Goal: Obtain resource: Obtain resource

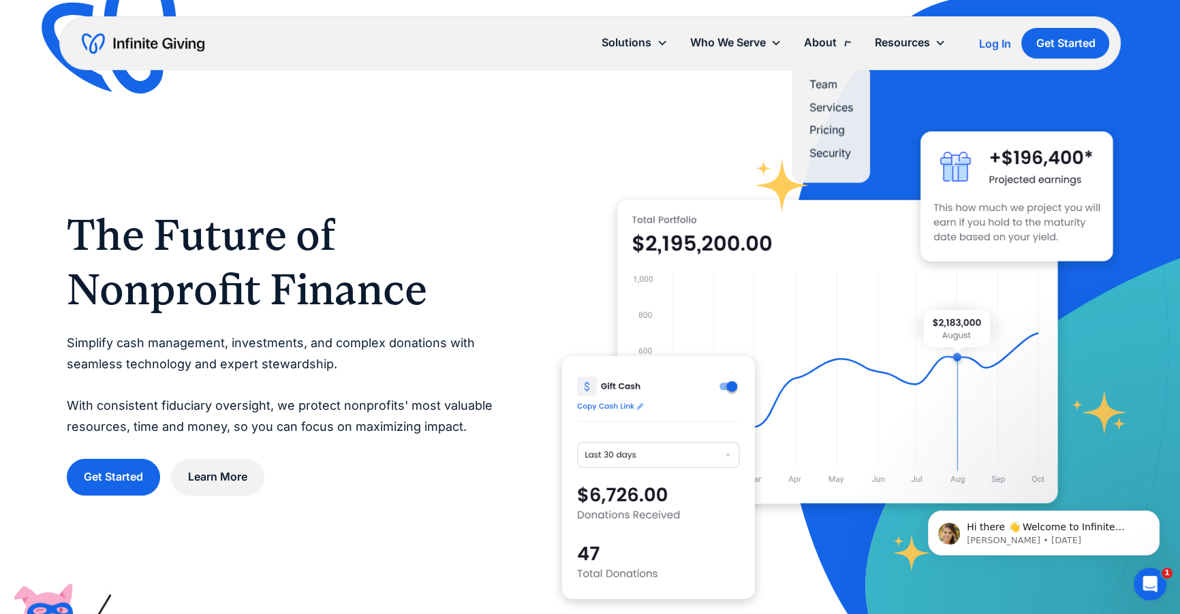
click at [708, 48] on div "About" at bounding box center [819, 42] width 33 height 18
click at [708, 46] on div "About" at bounding box center [819, 42] width 33 height 18
click at [708, 93] on link "Services" at bounding box center [831, 101] width 44 height 18
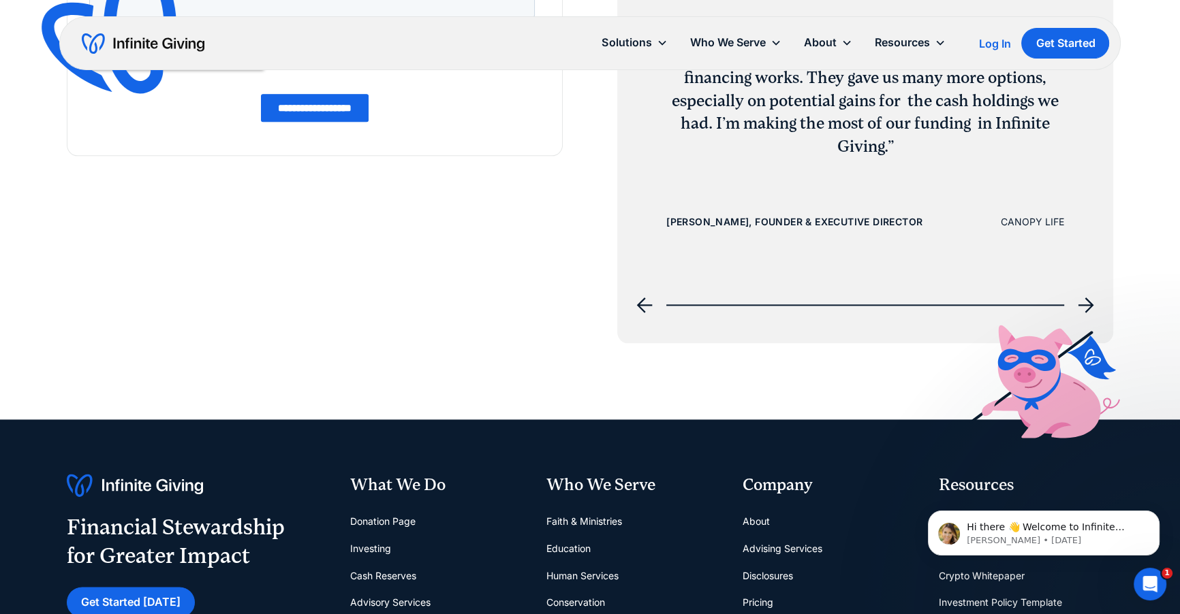
scroll to position [2213, 0]
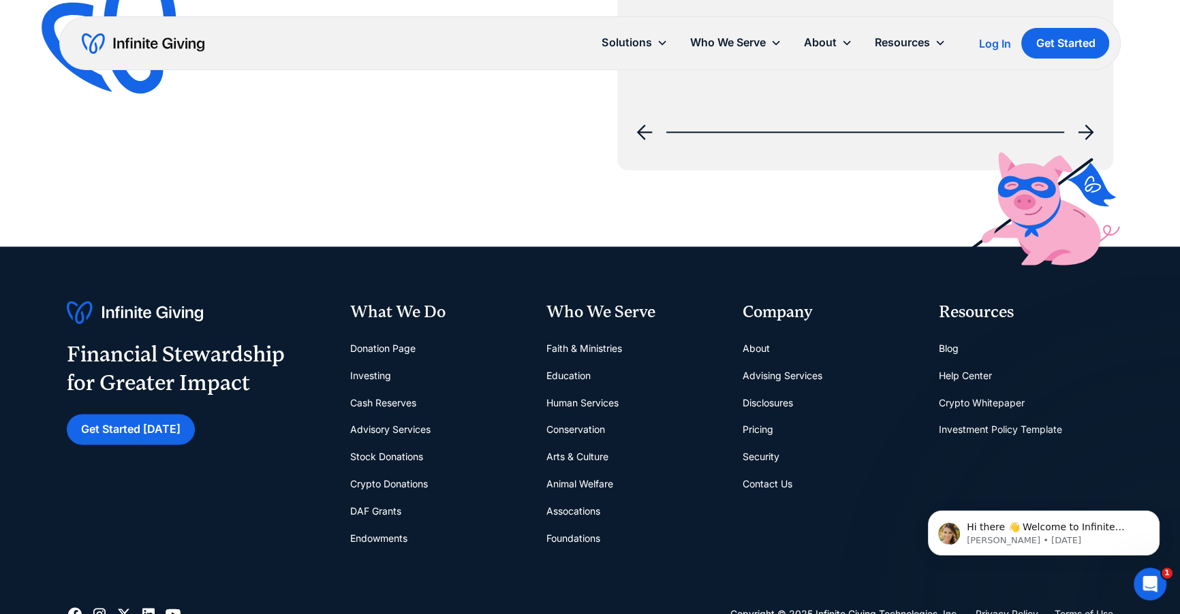
click at [410, 348] on link "Donation Page" at bounding box center [382, 348] width 65 height 27
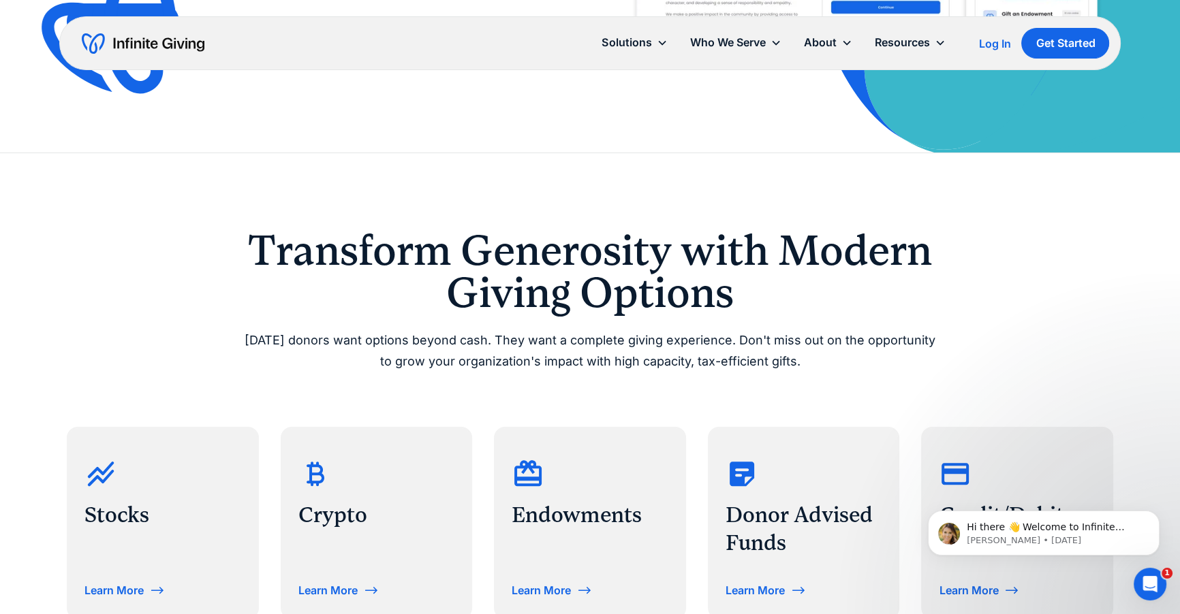
scroll to position [610, 0]
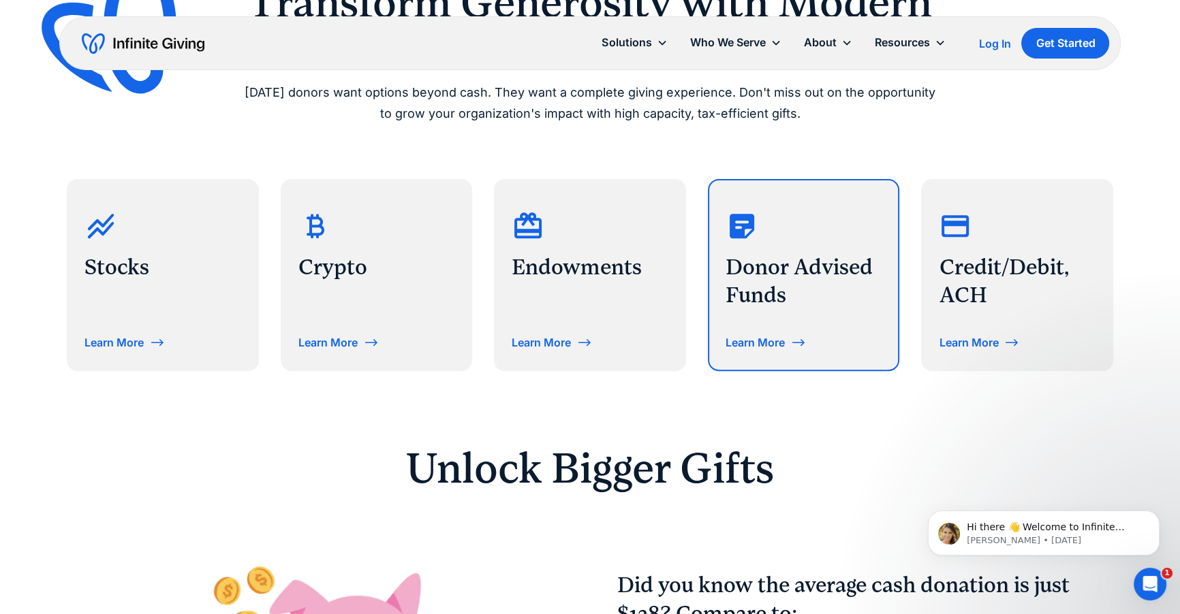
click at [764, 341] on div "Learn More" at bounding box center [755, 342] width 59 height 11
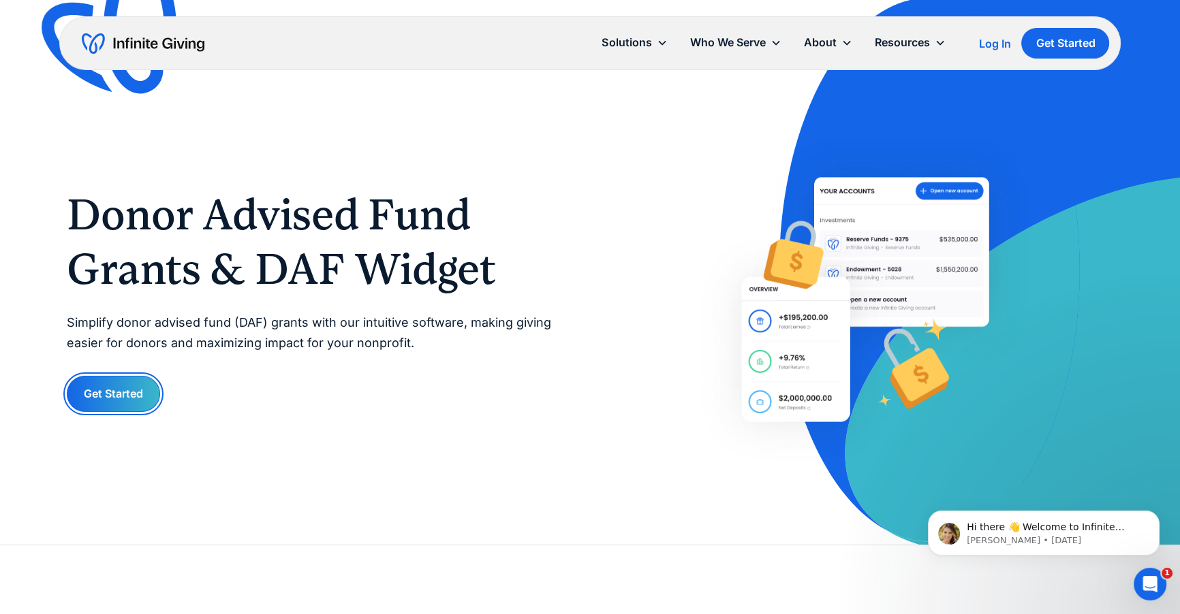
click at [95, 404] on link "Get Started" at bounding box center [113, 394] width 93 height 36
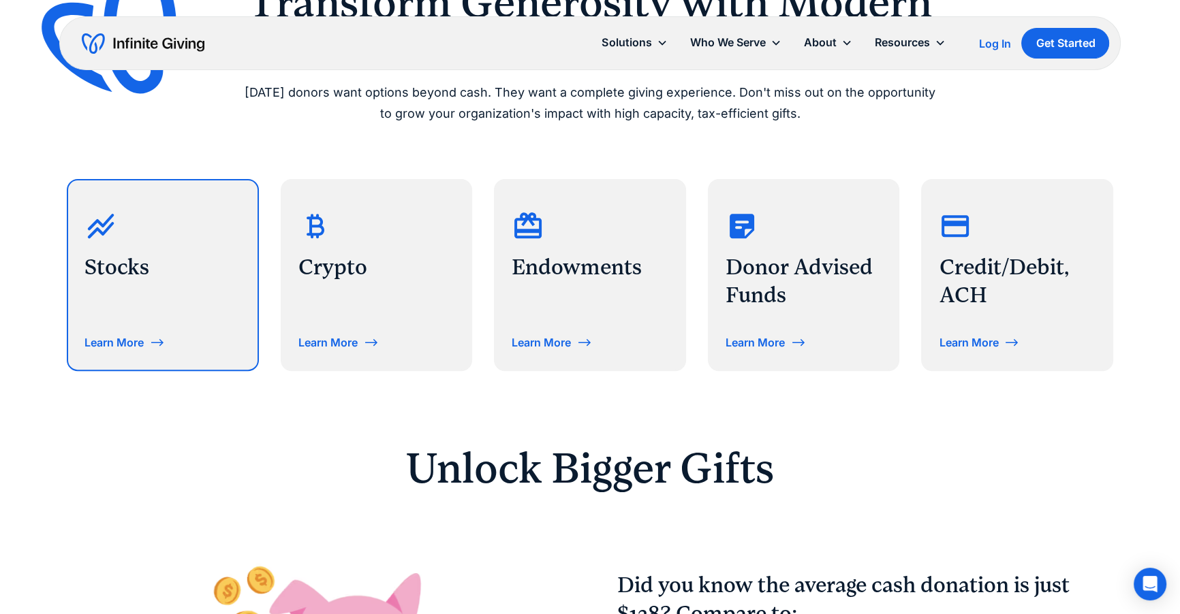
click at [138, 345] on div "Learn More" at bounding box center [113, 342] width 59 height 11
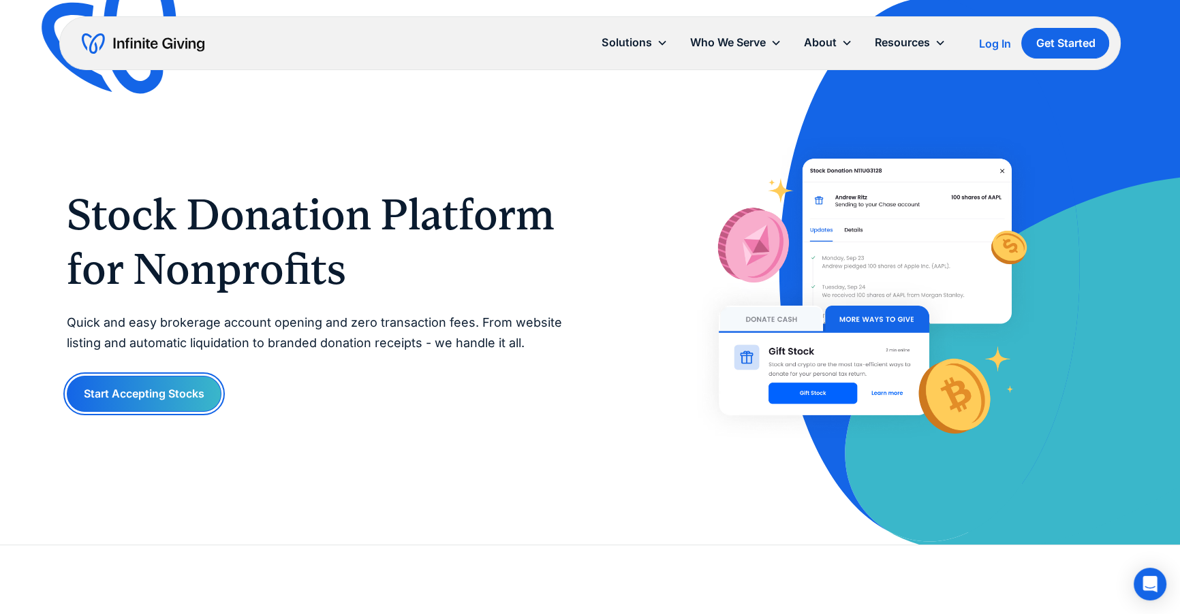
click at [129, 399] on link "Start Accepting Stocks" at bounding box center [144, 394] width 155 height 36
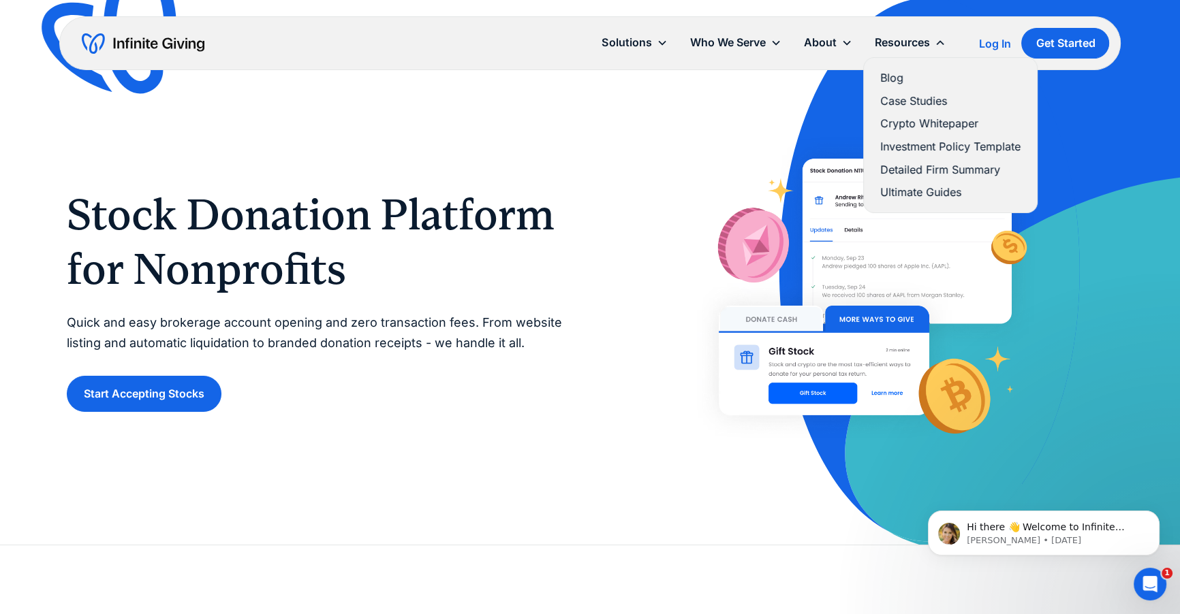
click at [965, 193] on link "Ultimate Guides" at bounding box center [950, 192] width 140 height 18
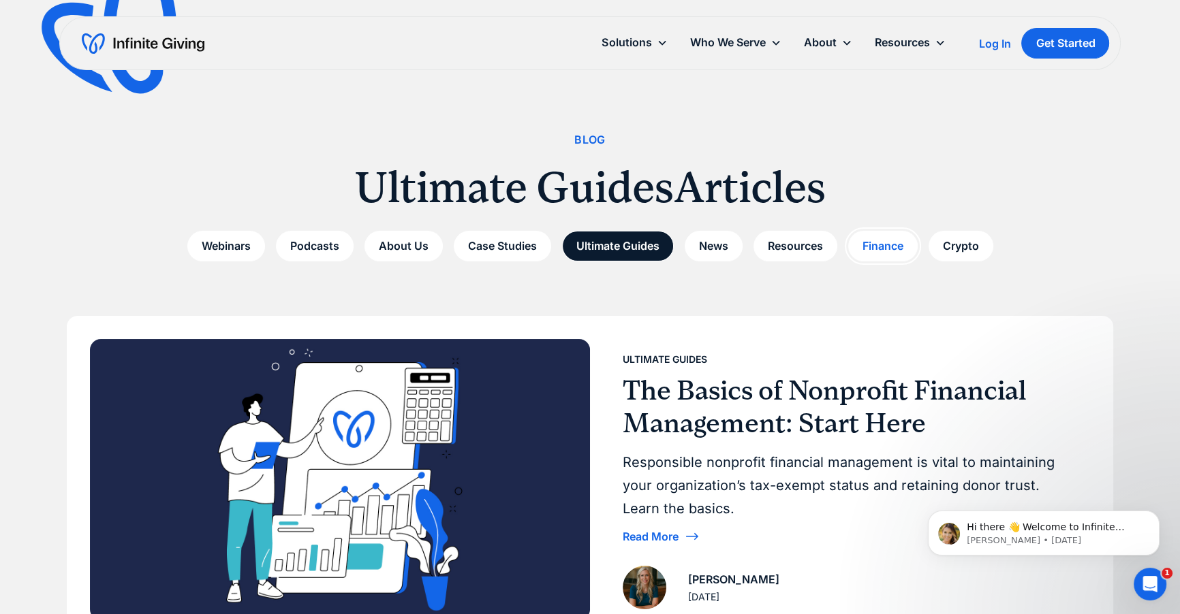
click at [906, 243] on link "Finance" at bounding box center [882, 246] width 69 height 31
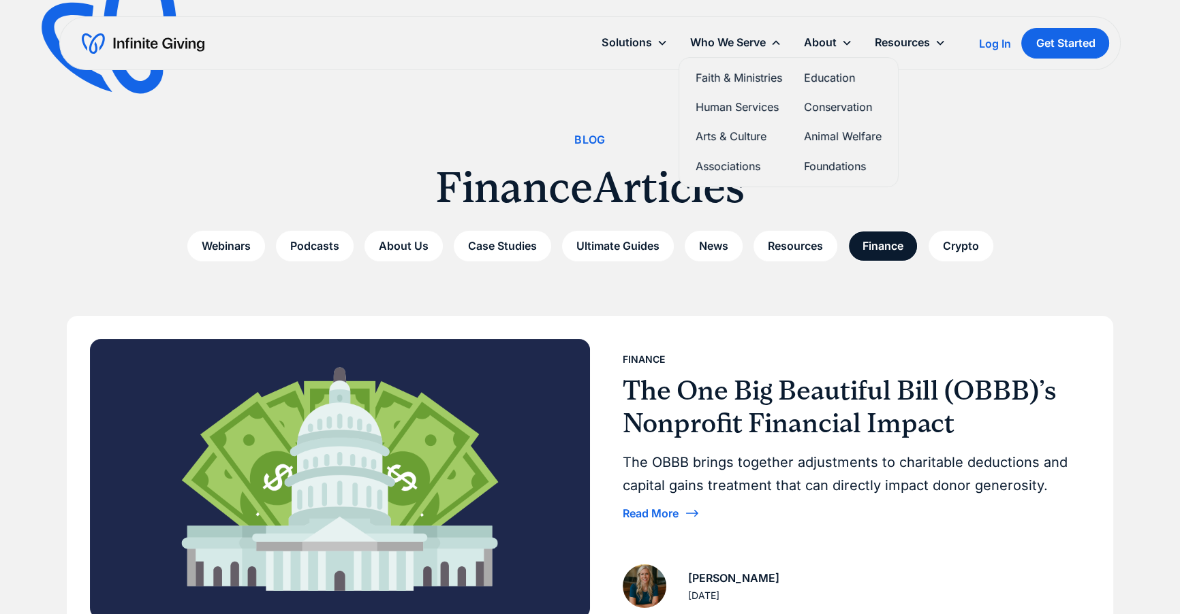
click at [754, 36] on div "Who We Serve" at bounding box center [727, 42] width 76 height 18
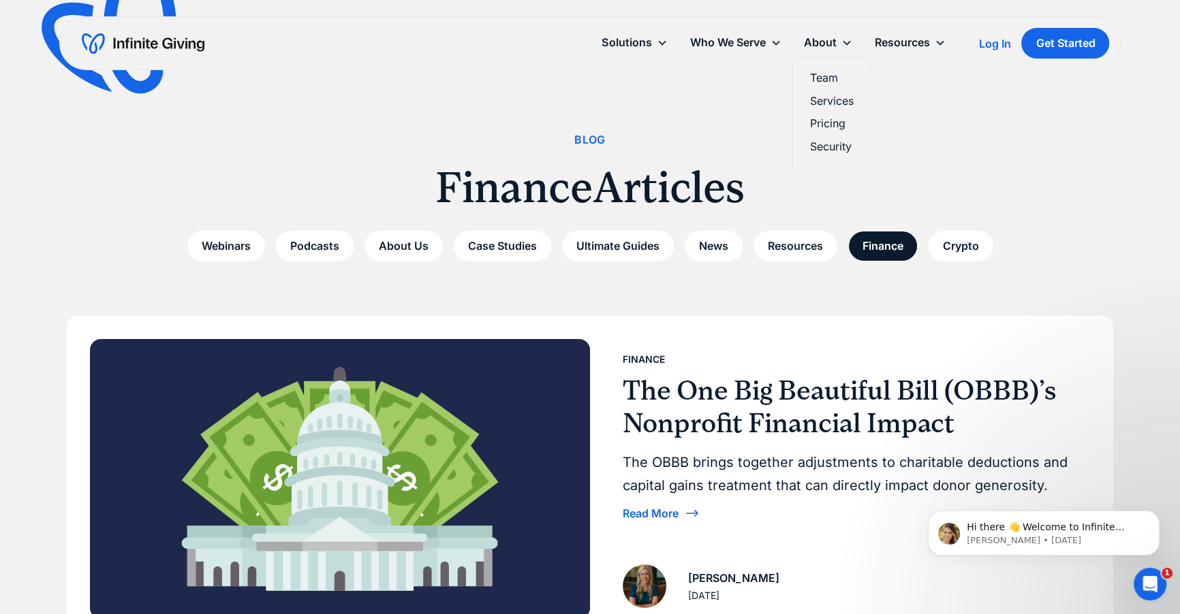
click at [837, 141] on link "Security" at bounding box center [831, 147] width 44 height 18
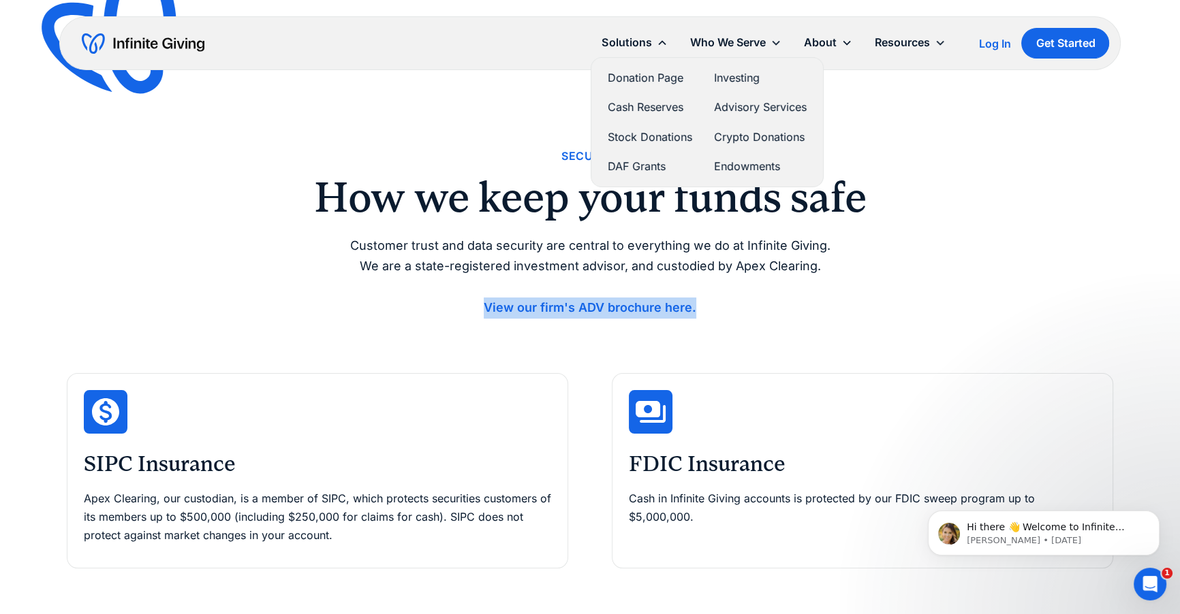
click at [651, 135] on link "Stock Donations" at bounding box center [650, 137] width 84 height 18
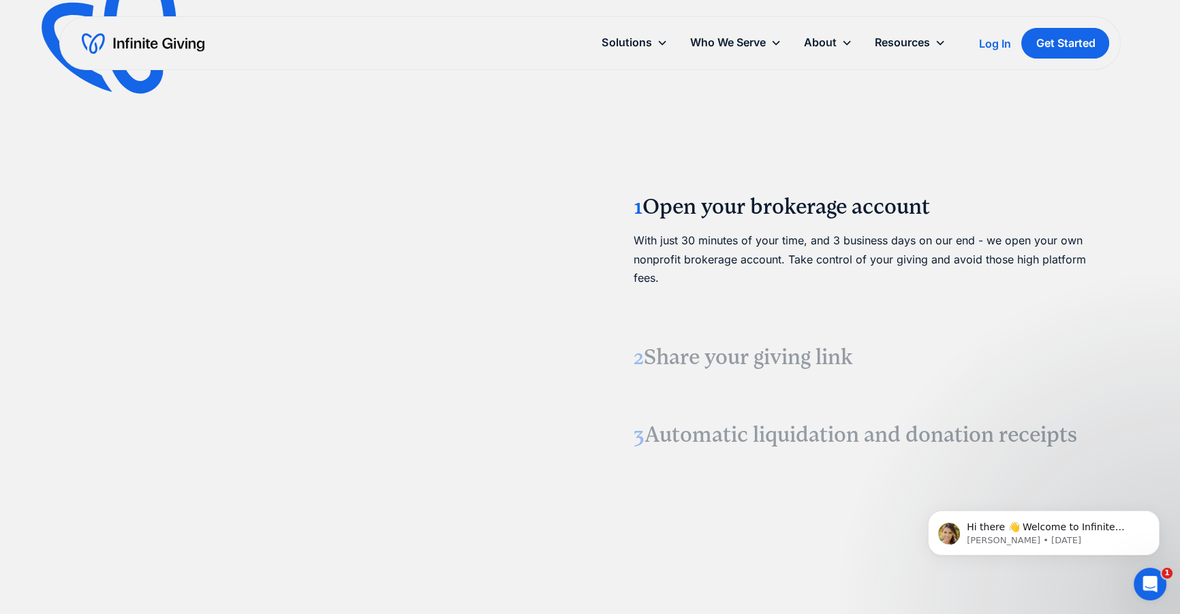
scroll to position [1718, 0]
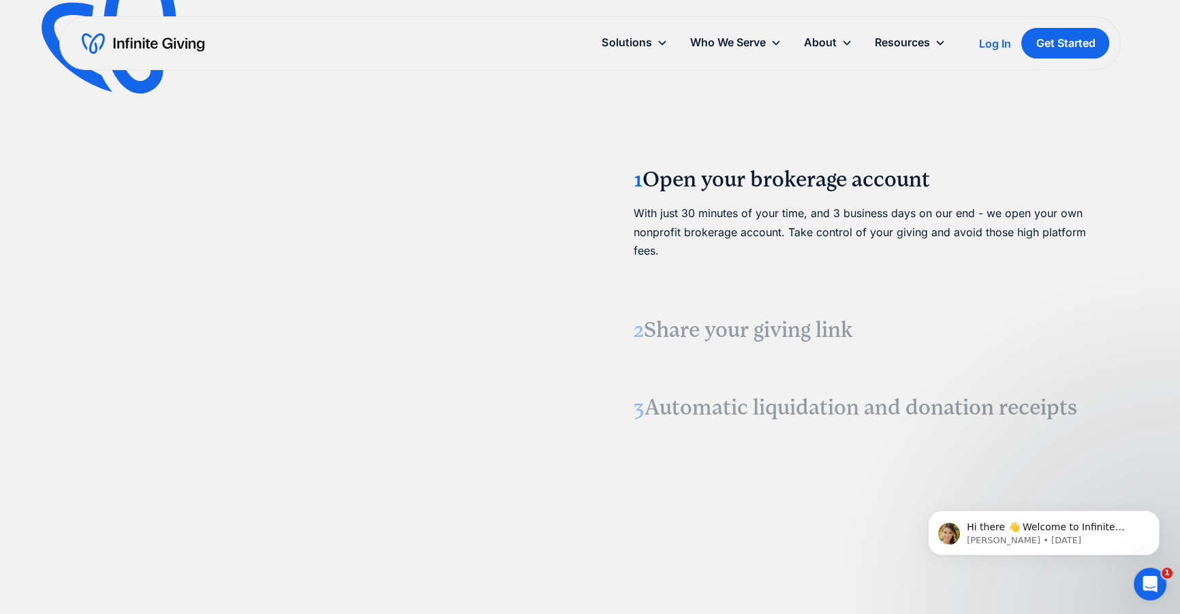
click at [249, 283] on video at bounding box center [315, 291] width 204 height 102
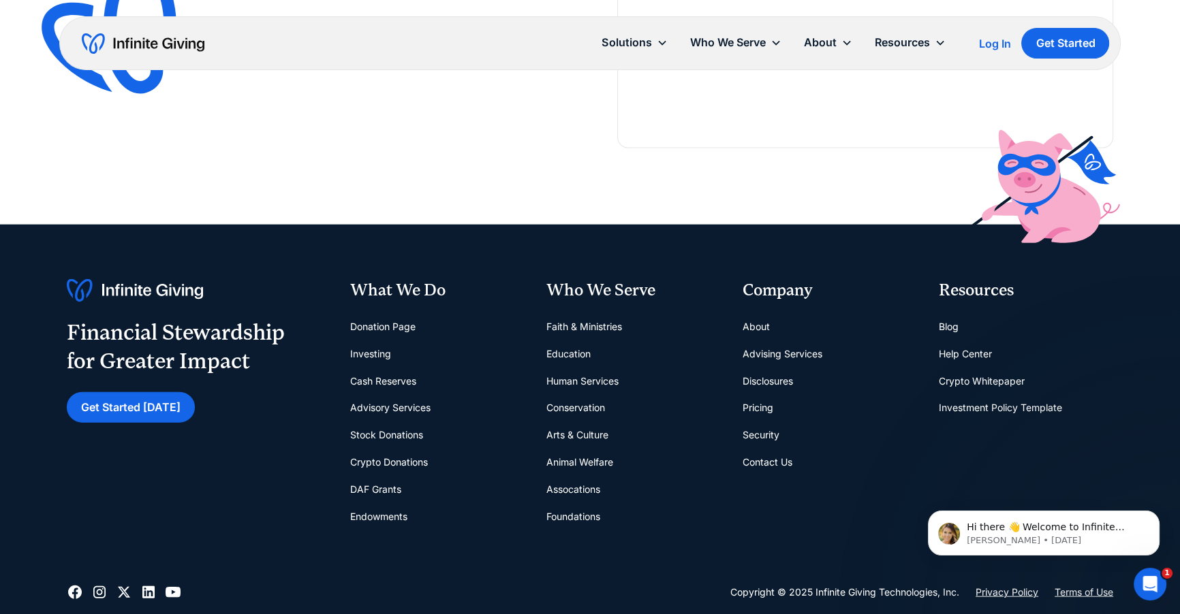
scroll to position [3942, 0]
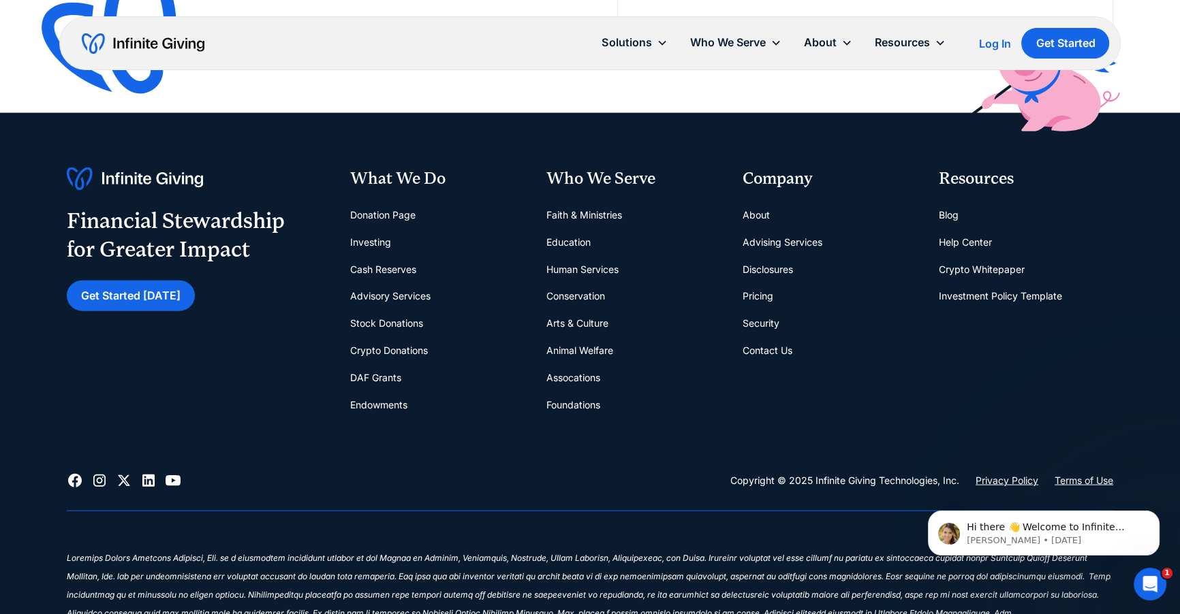
click at [394, 377] on link "DAF Grants" at bounding box center [375, 377] width 51 height 27
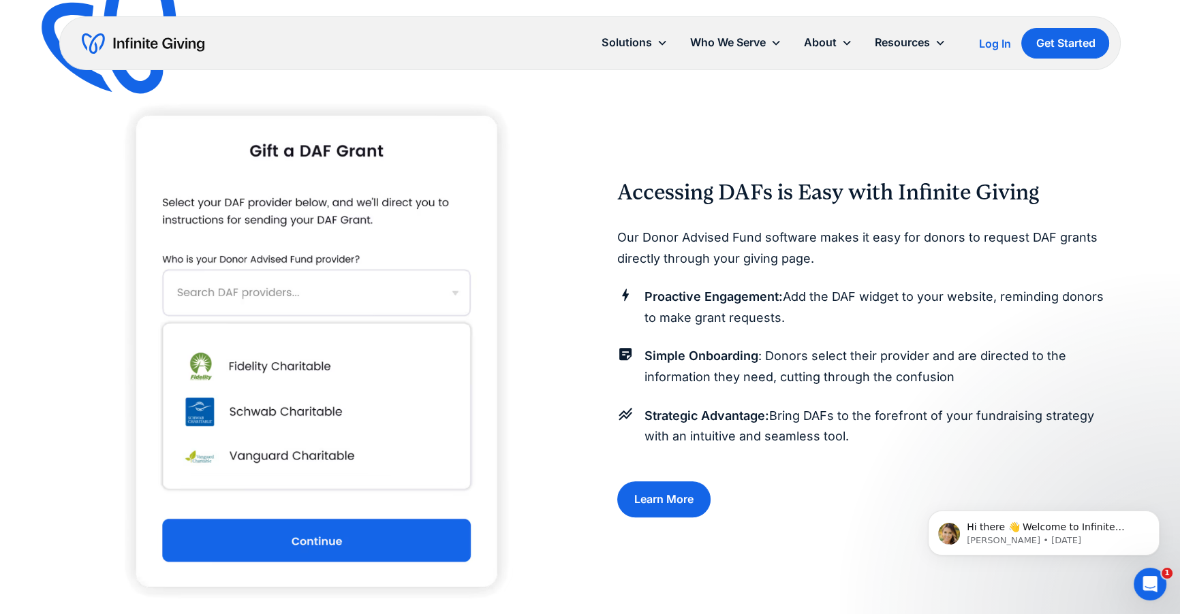
scroll to position [1377, 0]
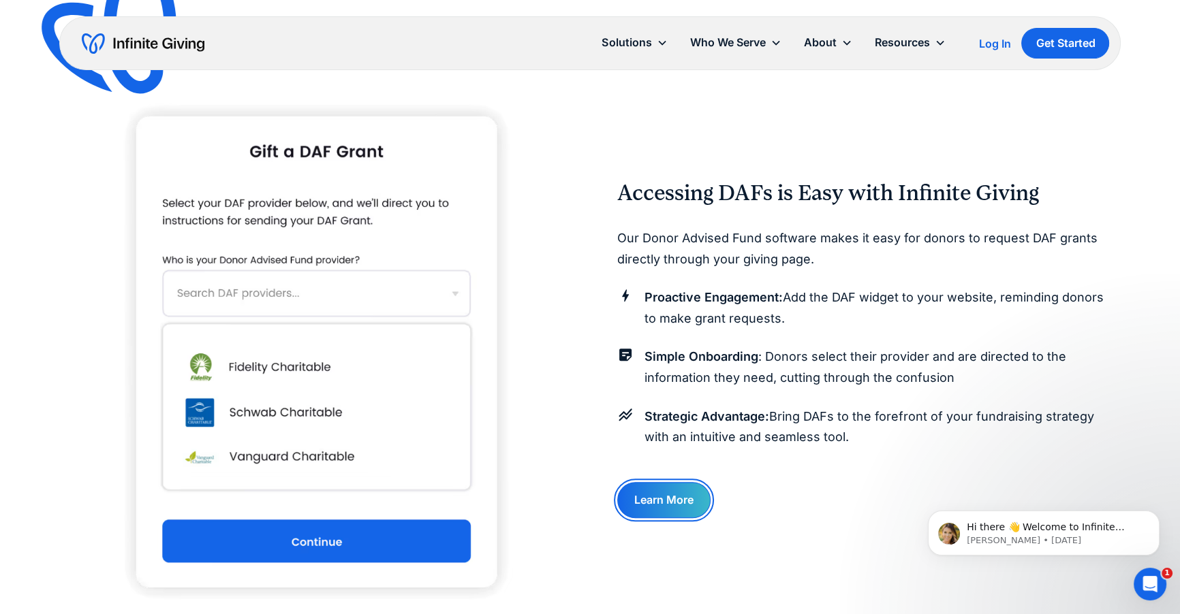
click at [687, 496] on link "Learn More" at bounding box center [663, 500] width 93 height 36
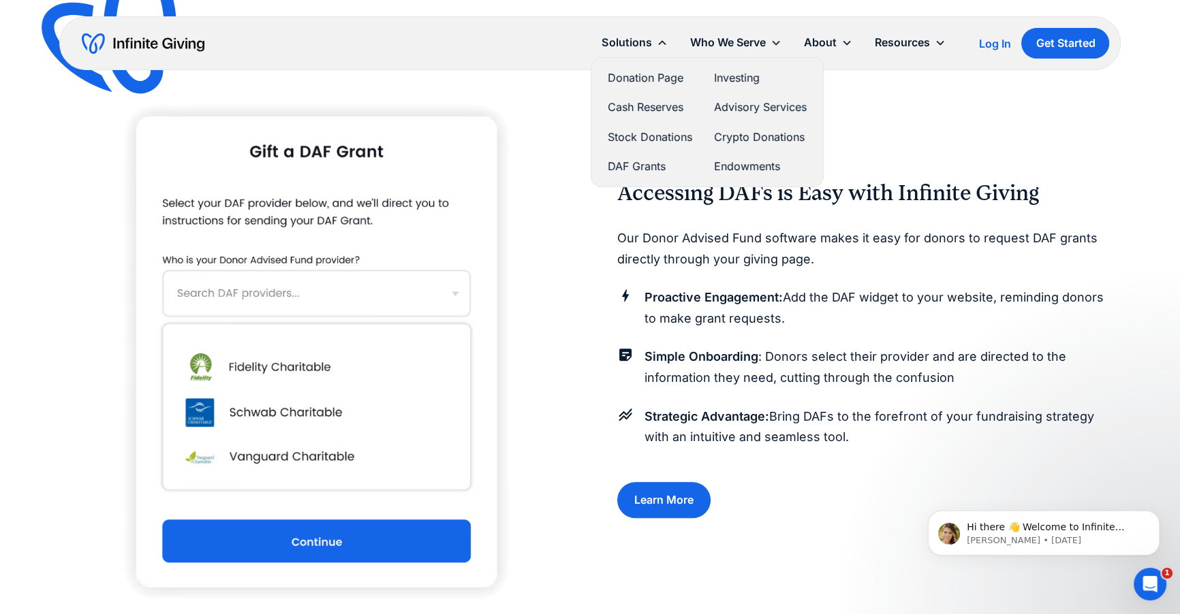
click at [753, 160] on link "Endowments" at bounding box center [760, 166] width 93 height 18
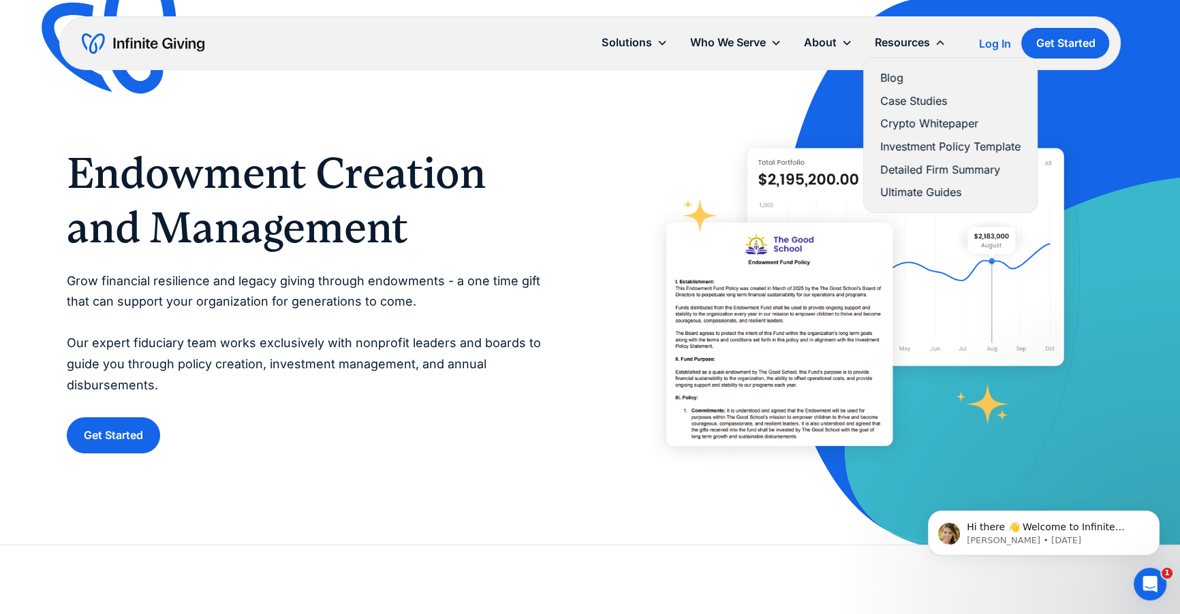
click at [918, 123] on link "Crypto Whitepaper" at bounding box center [950, 123] width 140 height 18
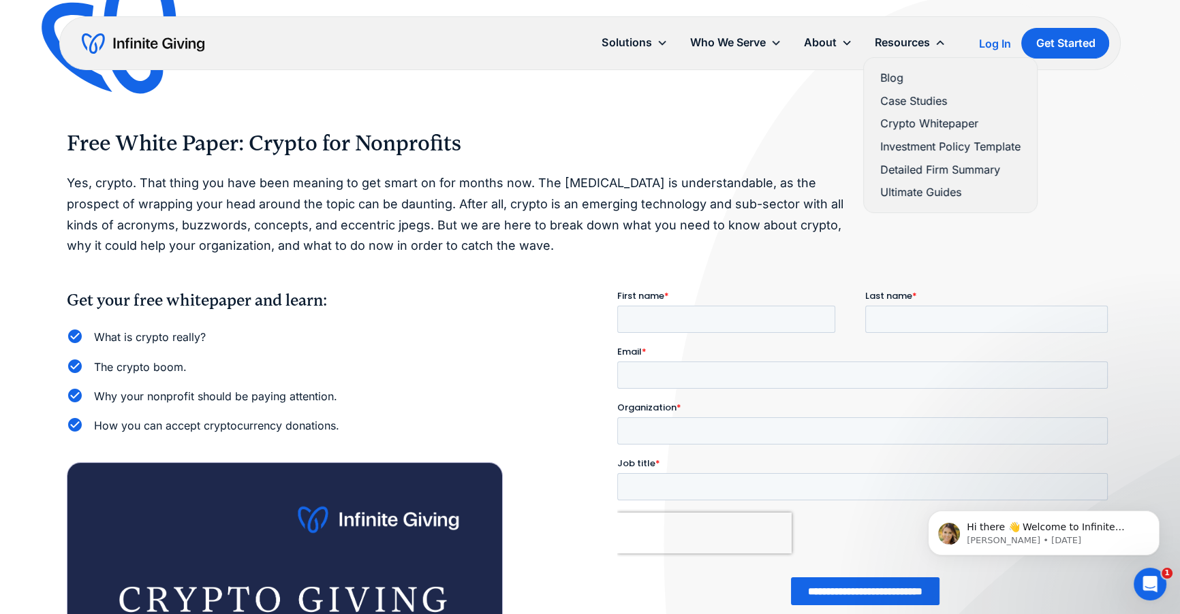
click at [933, 150] on link "Investment Policy Template" at bounding box center [950, 147] width 140 height 18
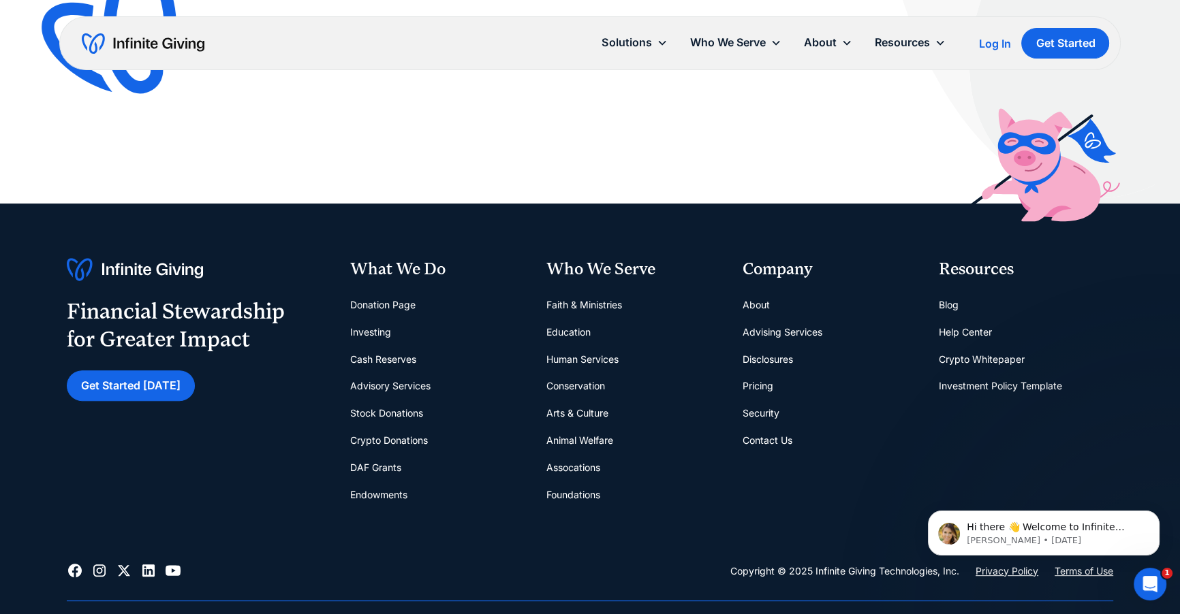
scroll to position [657, 0]
